Goal: Check status: Check status

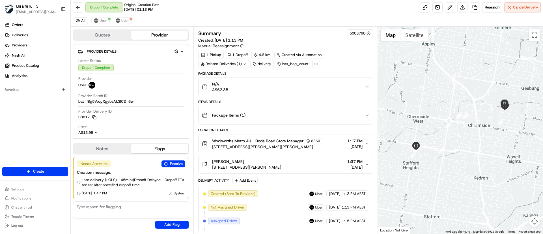
scroll to position [148, 0]
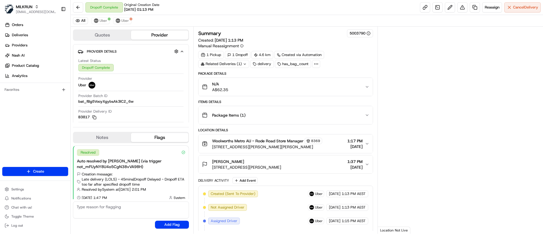
scroll to position [5, 0]
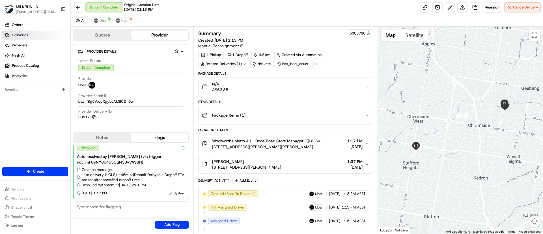
click at [19, 37] on span "Deliveries" at bounding box center [20, 35] width 16 height 5
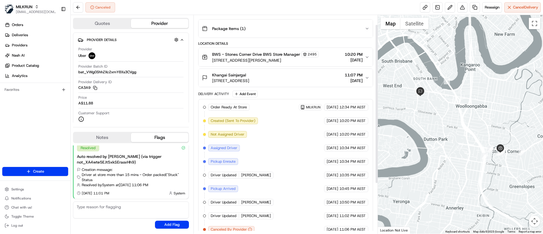
scroll to position [82, 0]
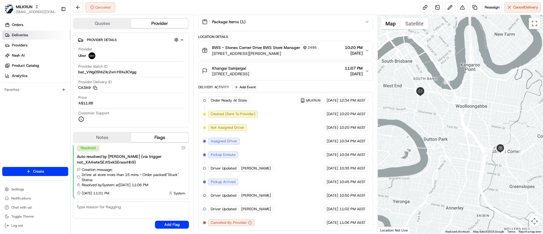
click at [33, 36] on link "Deliveries" at bounding box center [36, 35] width 68 height 9
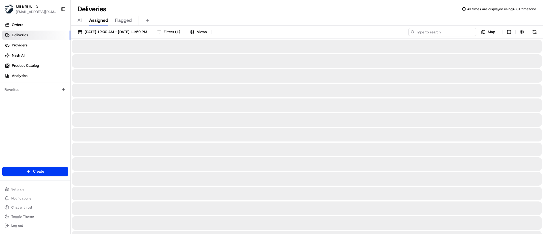
click at [438, 31] on input at bounding box center [442, 32] width 68 height 8
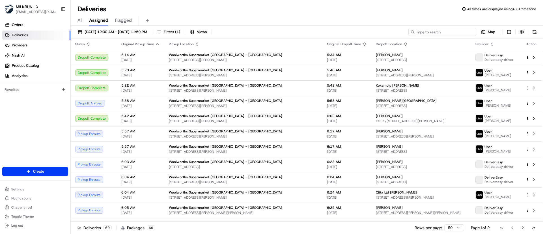
paste input "dac14d9a-b44d-4927-af65-09c260857fef"
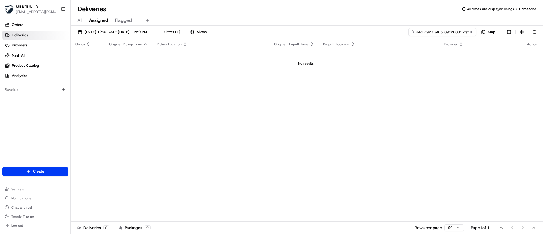
type input "dac14d9a-b44d-4927-af65-09c260857fef"
click at [85, 34] on span "20/08/2025 12:00 AM - 20/08/2025 11:59 PM" at bounding box center [116, 31] width 62 height 5
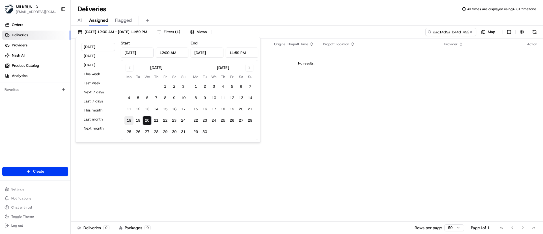
click at [128, 119] on button "18" at bounding box center [128, 120] width 9 height 9
type input "Aug 18, 2025"
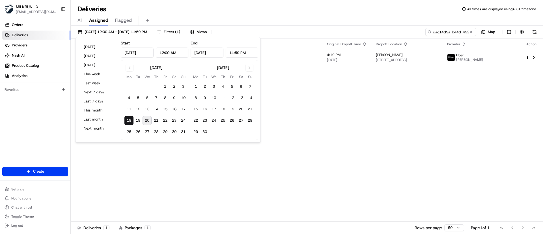
click at [332, 135] on div "Status Original Pickup Time Pickup Location Original Dropoff Time Dropoff Locat…" at bounding box center [306, 129] width 471 height 183
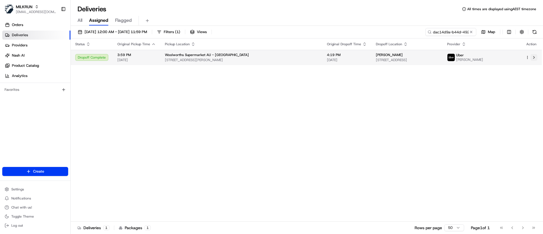
click at [534, 57] on button at bounding box center [534, 57] width 7 height 7
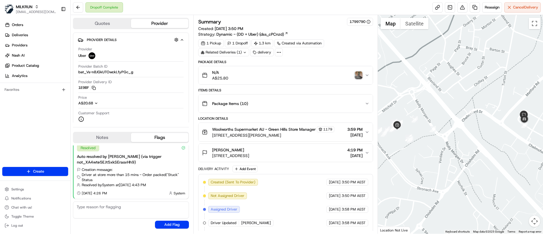
click at [358, 74] on img "button" at bounding box center [359, 75] width 8 height 8
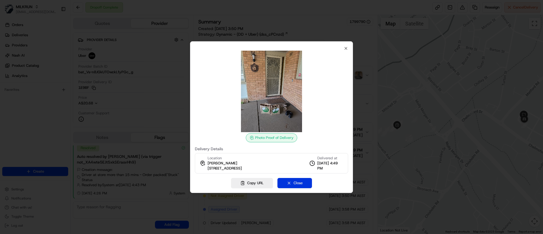
click at [298, 184] on button "Close" at bounding box center [294, 183] width 35 height 10
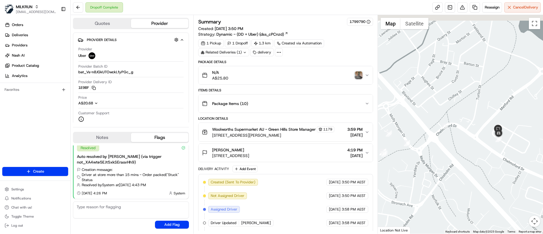
drag, startPoint x: 488, startPoint y: 158, endPoint x: 475, endPoint y: 163, distance: 13.9
click at [474, 162] on div at bounding box center [460, 124] width 165 height 219
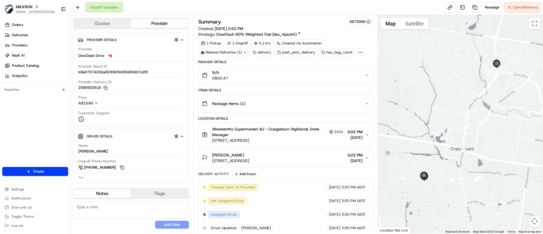
click at [249, 159] on span "4 Abbington St, Craigieburn, VIC 3064, AU" at bounding box center [230, 161] width 37 height 6
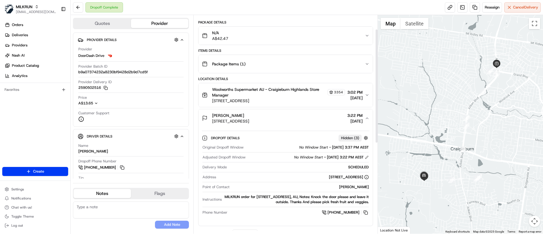
scroll to position [42, 0]
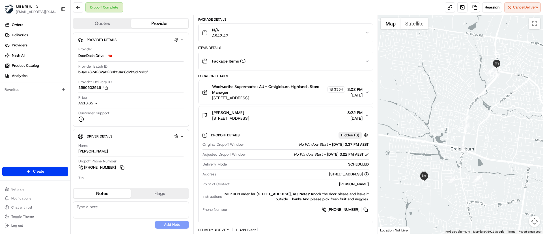
click at [249, 117] on span "4 Abbington St, Craigieburn, VIC 3064, AU" at bounding box center [230, 118] width 37 height 6
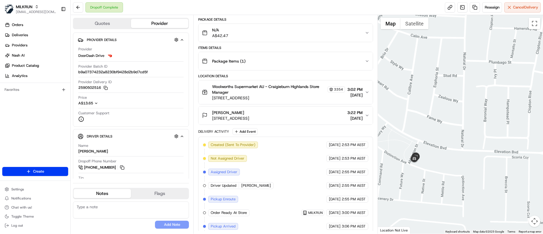
drag, startPoint x: 424, startPoint y: 183, endPoint x: 464, endPoint y: 188, distance: 40.4
click at [464, 188] on div at bounding box center [460, 124] width 165 height 219
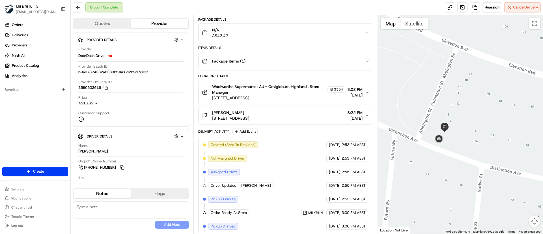
drag, startPoint x: 442, startPoint y: 176, endPoint x: 442, endPoint y: 180, distance: 4.3
click at [442, 180] on div at bounding box center [460, 124] width 165 height 219
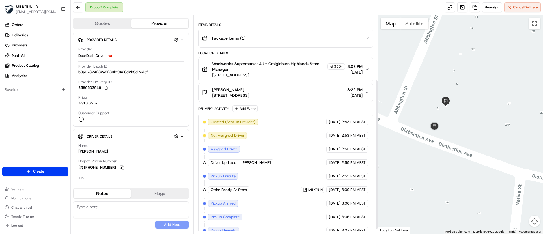
scroll to position [100, 0]
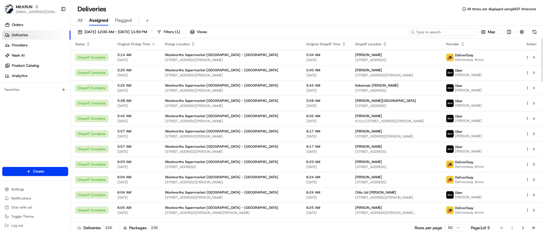
click at [441, 32] on input at bounding box center [442, 32] width 68 height 8
paste input "d02f57fa-5edf-474e-bb02-8e4f9c9ec052"
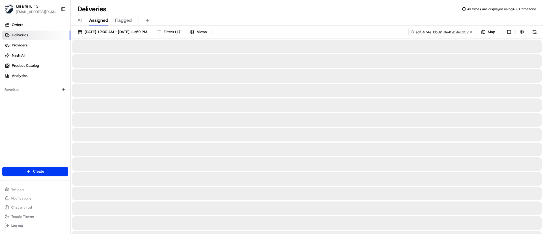
type input "d02f57fa-5edf-474e-bb02-8e4f9c9ec052"
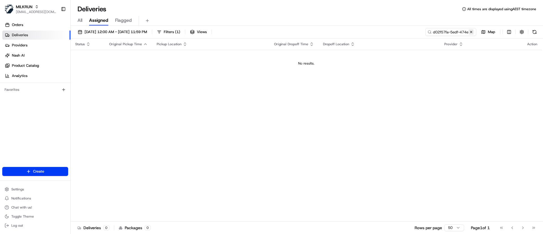
click at [471, 33] on button at bounding box center [471, 32] width 6 height 6
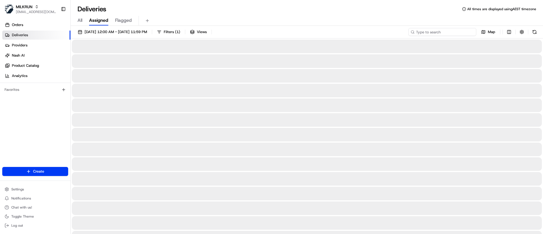
click at [442, 33] on input at bounding box center [442, 32] width 68 height 8
paste input "d02f57fa-5edf-474e-bb02-8e4f9c9ec052"
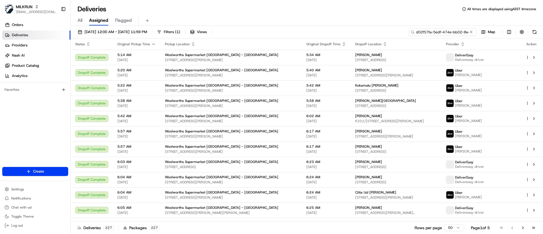
scroll to position [0, 23]
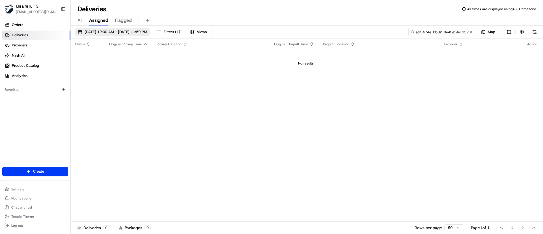
type input "d02f57fa-5edf-474e-bb02-8e4f9c9ec052"
click at [92, 31] on span "20/08/2025 12:00 AM - 20/08/2025 11:59 PM" at bounding box center [116, 31] width 62 height 5
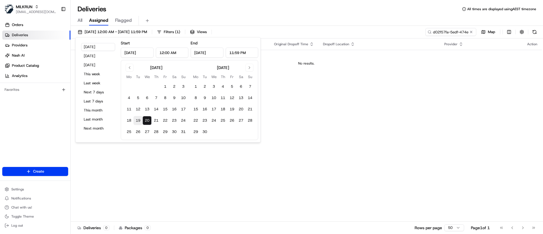
click at [135, 120] on button "19" at bounding box center [137, 120] width 9 height 9
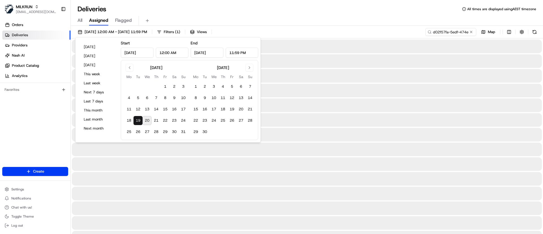
type input "Aug 19, 2025"
click at [281, 36] on div "19/08/2025 12:00 AM - 19/08/2025 11:59 PM Filters ( 1 ) Views d02f57fa-5edf-474…" at bounding box center [307, 33] width 472 height 10
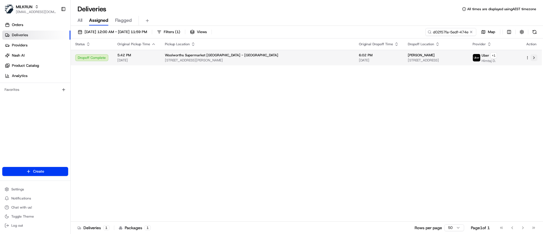
click at [534, 58] on button at bounding box center [534, 57] width 7 height 7
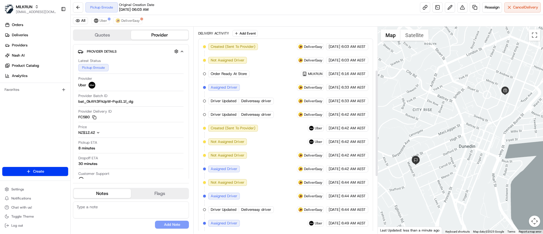
scroll to position [66, 0]
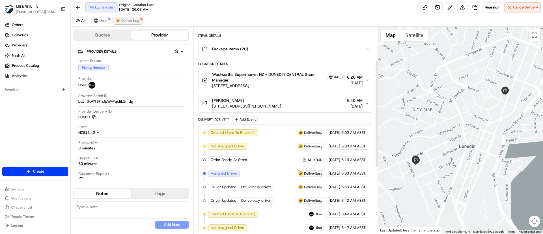
click at [128, 20] on span "DeliverEasy" at bounding box center [130, 20] width 18 height 5
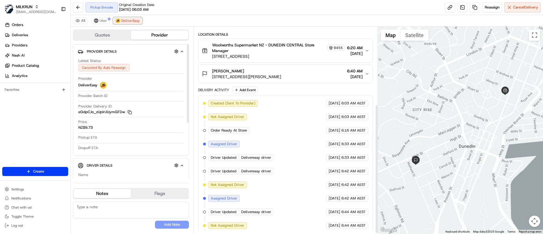
scroll to position [126, 0]
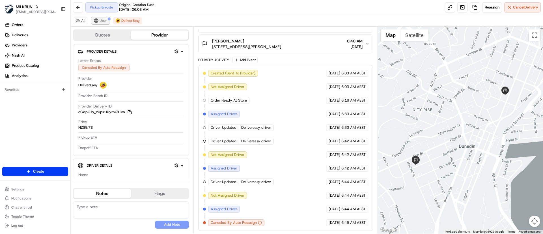
click at [103, 19] on span "Uber" at bounding box center [104, 20] width 8 height 5
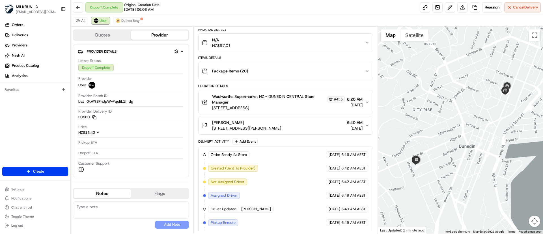
scroll to position [112, 0]
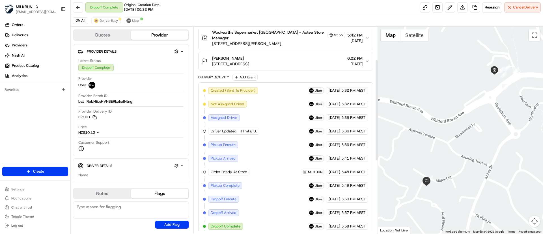
scroll to position [67, 0]
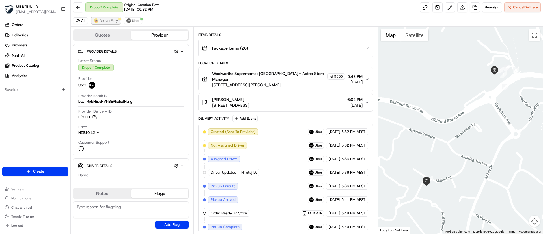
click at [107, 21] on span "DeliverEasy" at bounding box center [109, 20] width 18 height 5
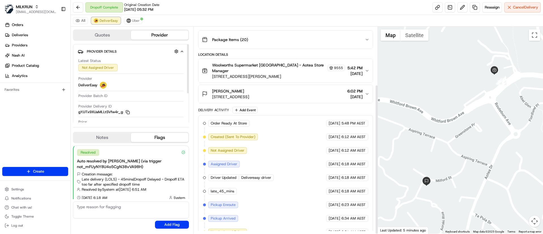
scroll to position [80, 0]
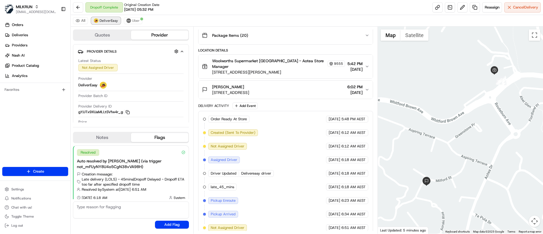
click at [104, 18] on span "DeliverEasy" at bounding box center [109, 20] width 18 height 5
click at [521, 3] on button "Cancel Delivery" at bounding box center [522, 7] width 36 height 10
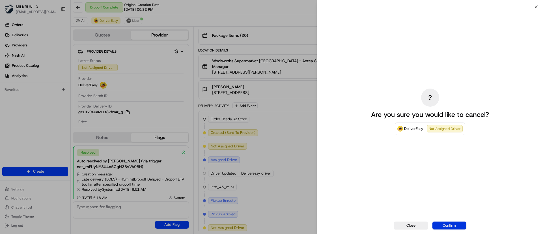
click at [448, 225] on button "Confirm" at bounding box center [449, 225] width 34 height 8
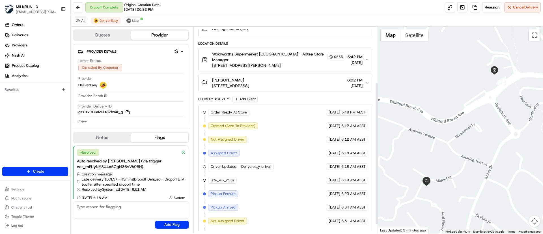
scroll to position [93, 0]
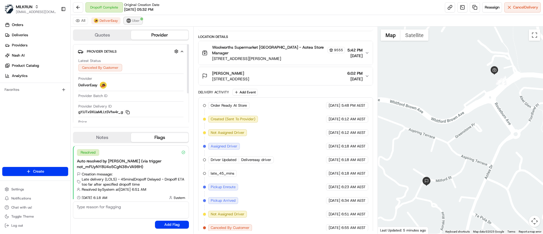
click at [132, 21] on span "Uber" at bounding box center [136, 20] width 8 height 5
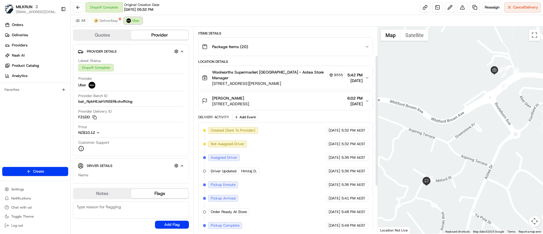
scroll to position [120, 0]
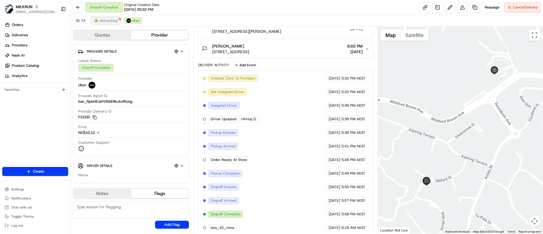
click at [110, 20] on span "DeliverEasy" at bounding box center [109, 20] width 18 height 5
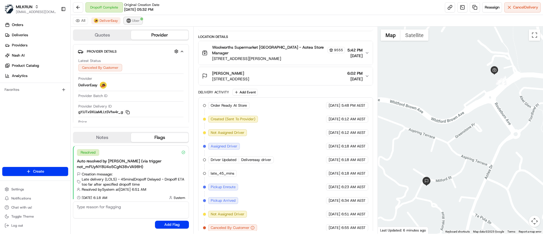
click at [131, 21] on button "Uber" at bounding box center [133, 20] width 18 height 7
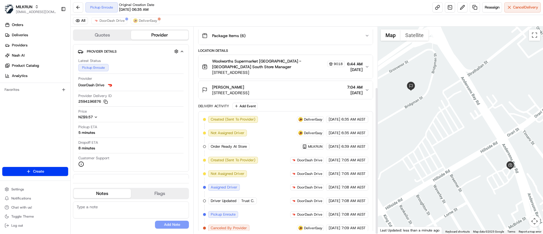
scroll to position [85, 0]
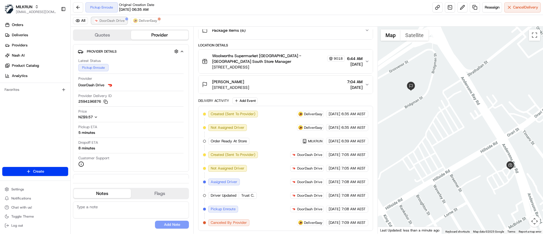
click at [108, 20] on span "DoorDash Drive" at bounding box center [112, 20] width 25 height 5
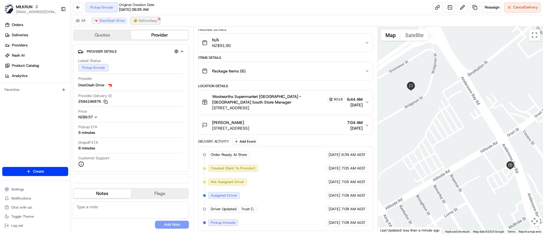
click at [139, 21] on span "DeliverEasy" at bounding box center [148, 20] width 18 height 5
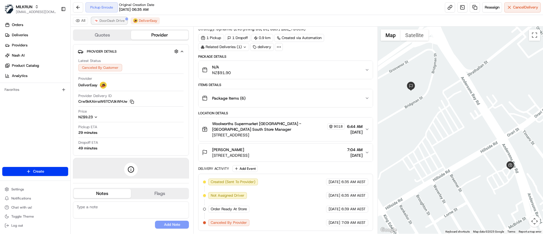
click at [109, 18] on span "DoorDash Drive" at bounding box center [112, 20] width 25 height 5
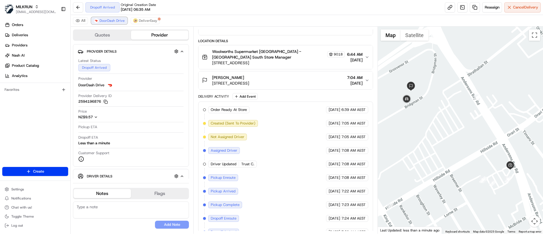
scroll to position [98, 0]
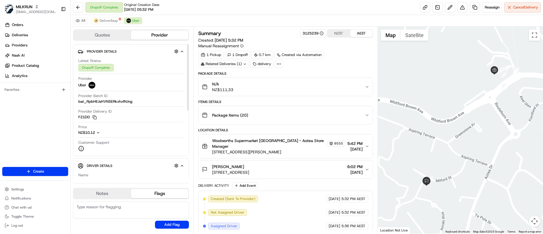
click at [27, 42] on link "Providers" at bounding box center [36, 45] width 68 height 9
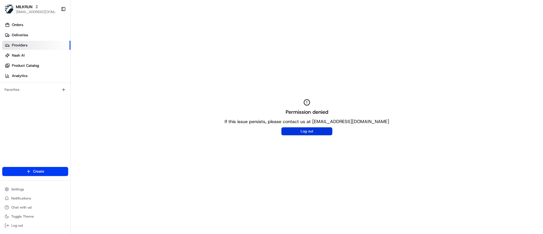
click at [292, 134] on button "Log out" at bounding box center [306, 131] width 51 height 8
